Goal: Browse casually

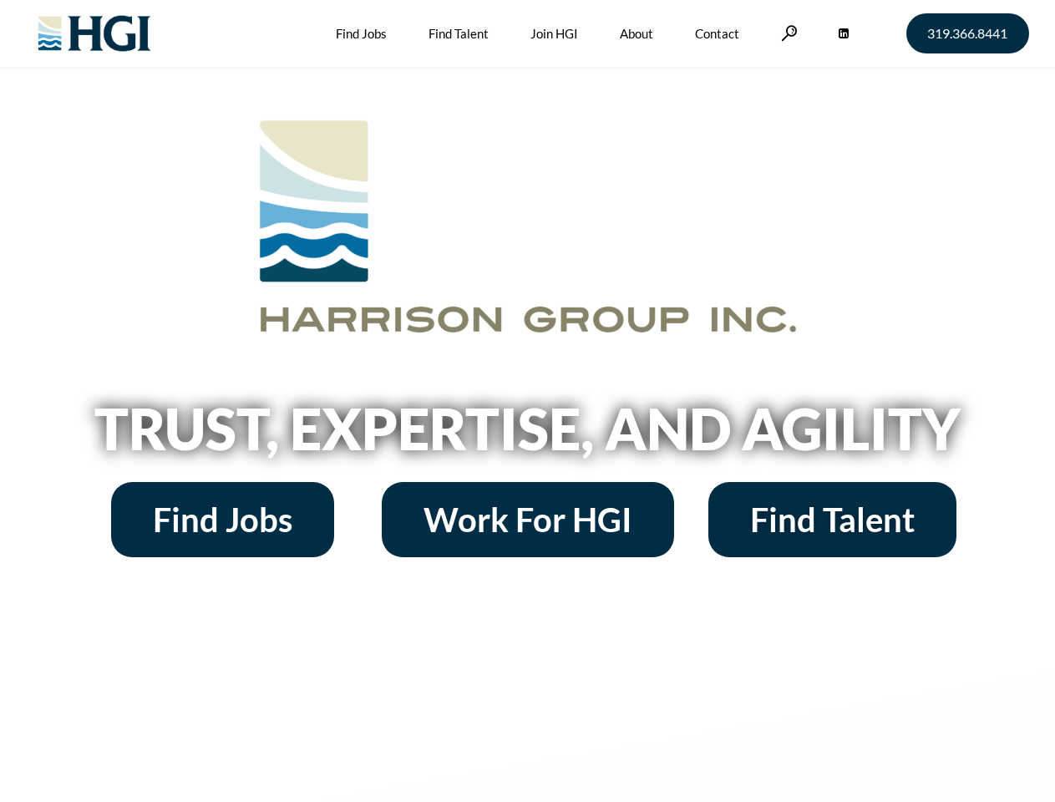
click at [527, 401] on h2 "Trust, Expertise, and Agility" at bounding box center [528, 428] width 952 height 57
click at [787, 33] on link at bounding box center [789, 33] width 17 height 16
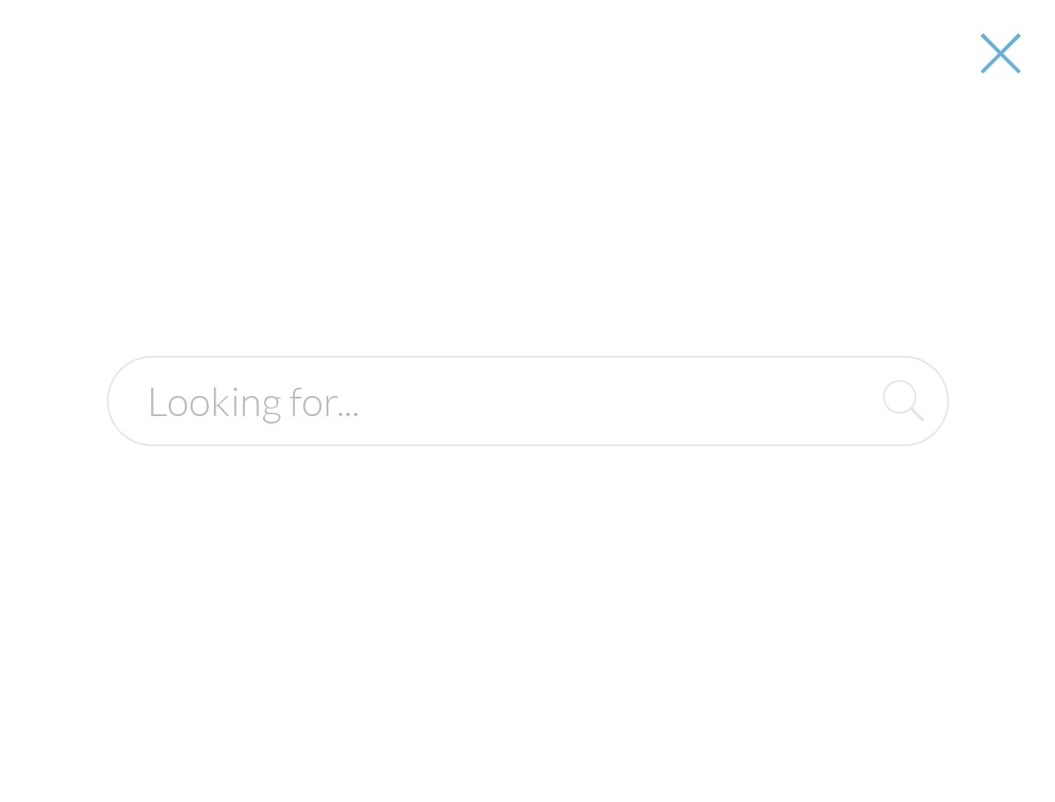
click at [527, 434] on h2 "Trust, Expertise, and Agility" at bounding box center [528, 428] width 952 height 57
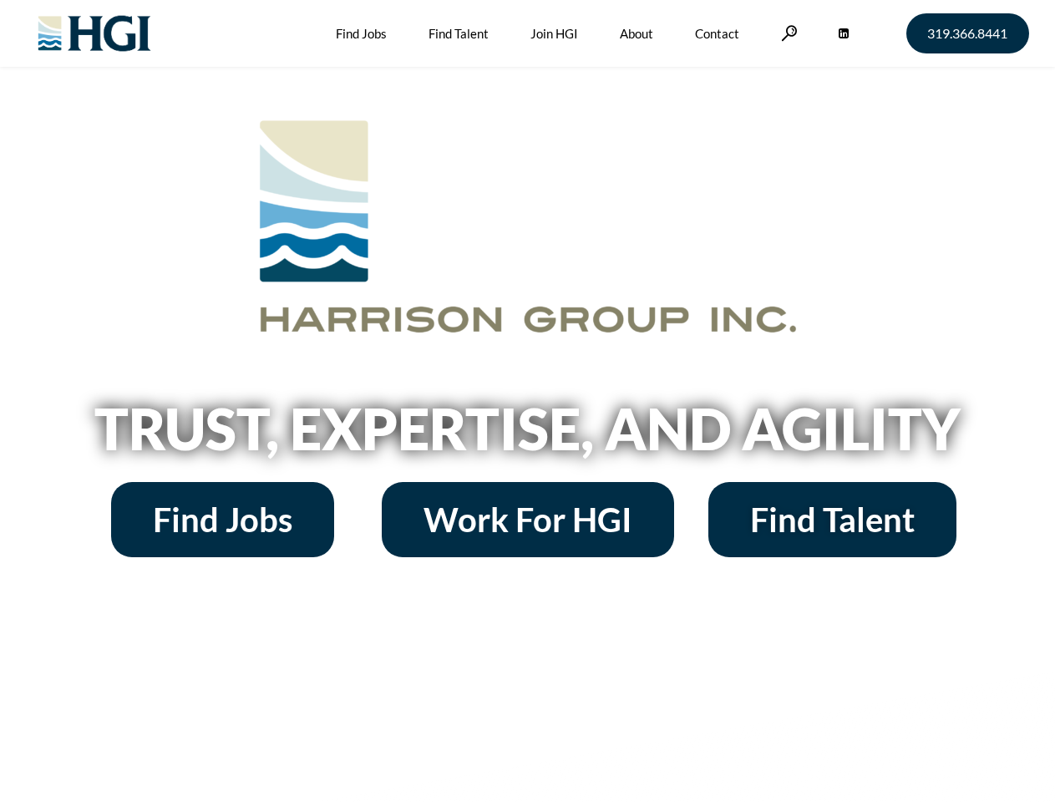
click at [527, 401] on h2 "Trust, Expertise, and Agility" at bounding box center [528, 428] width 952 height 57
click at [787, 33] on link at bounding box center [789, 33] width 17 height 16
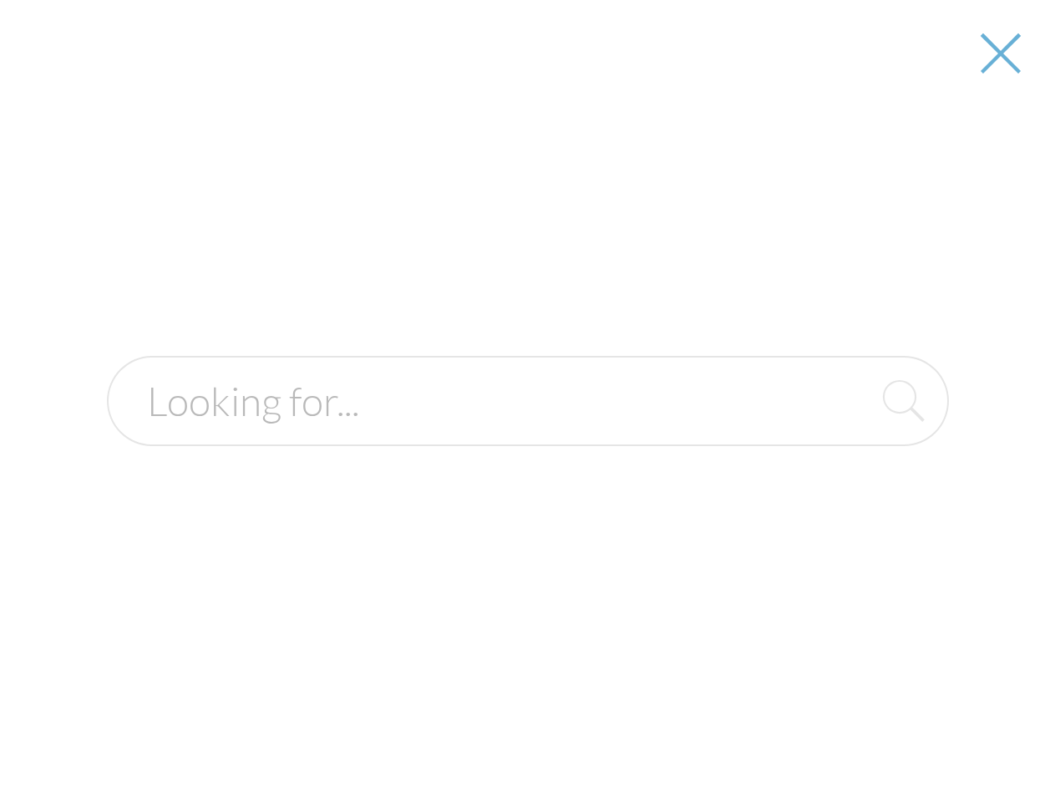
click at [527, 434] on h2 "Trust, Expertise, and Agility" at bounding box center [528, 428] width 952 height 57
